Goal: Navigation & Orientation: Find specific page/section

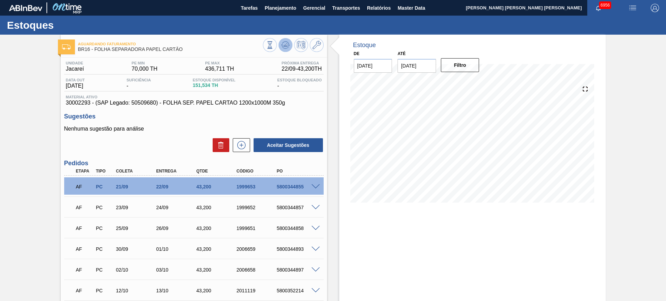
click at [283, 46] on icon at bounding box center [285, 44] width 5 height 3
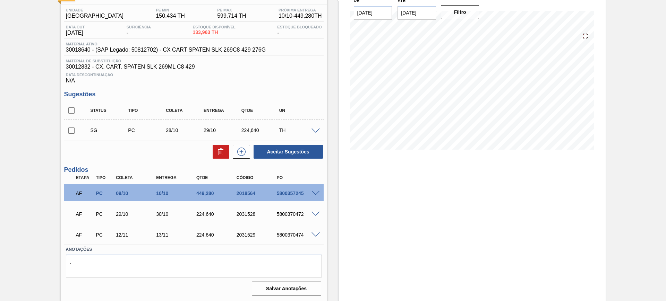
scroll to position [53, 0]
